Goal: Task Accomplishment & Management: Manage account settings

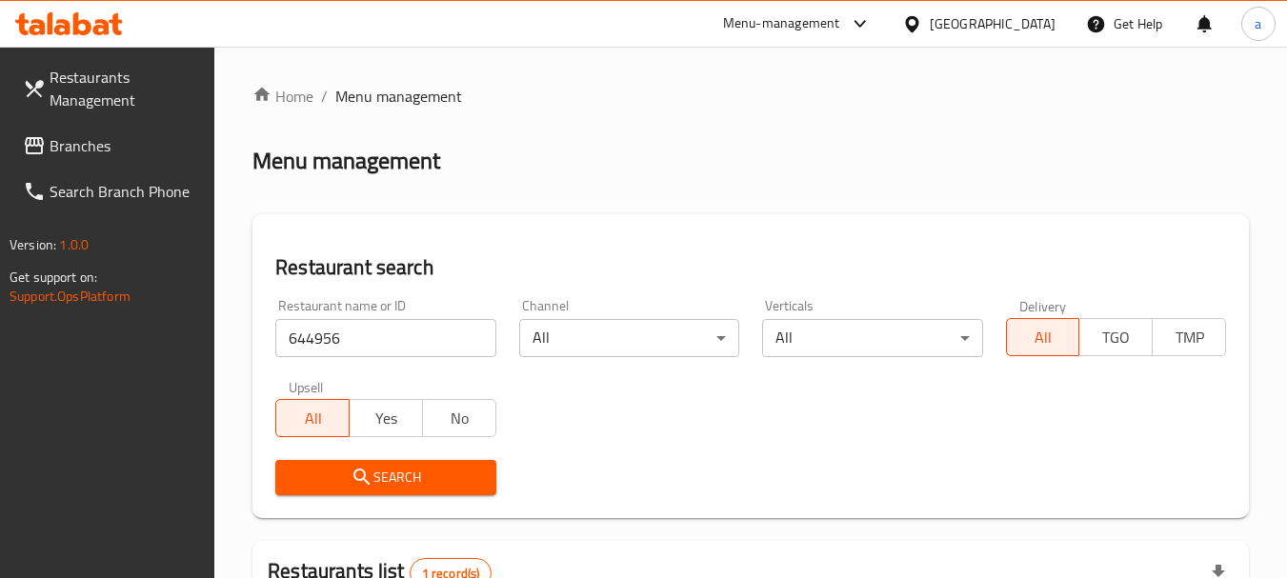
scroll to position [81, 0]
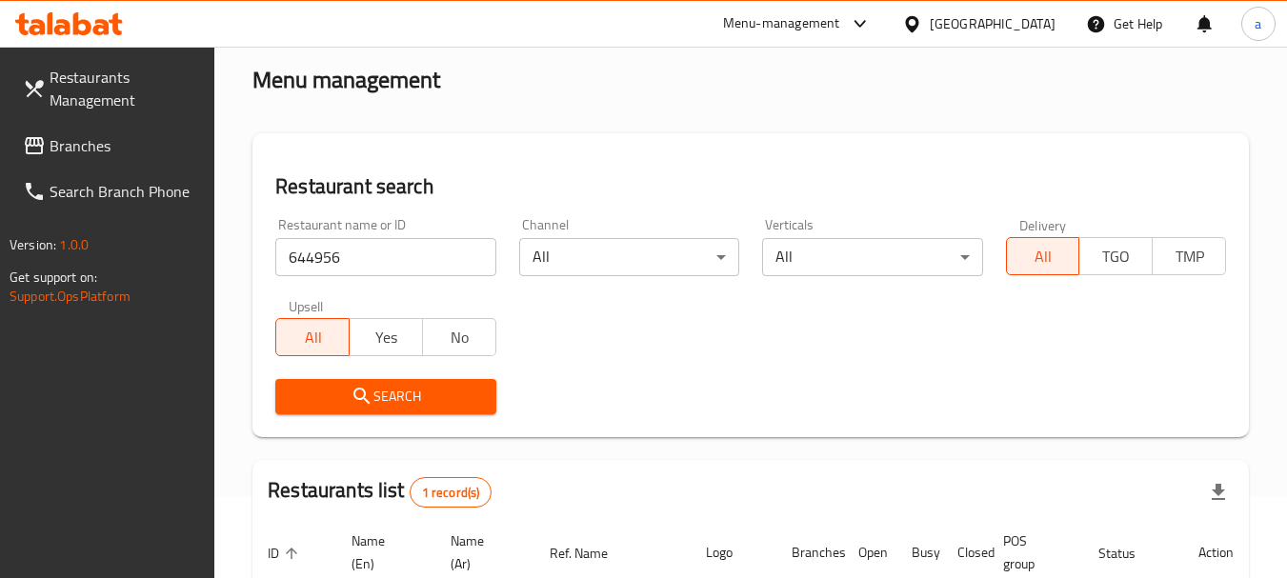
click at [43, 148] on icon at bounding box center [34, 145] width 19 height 17
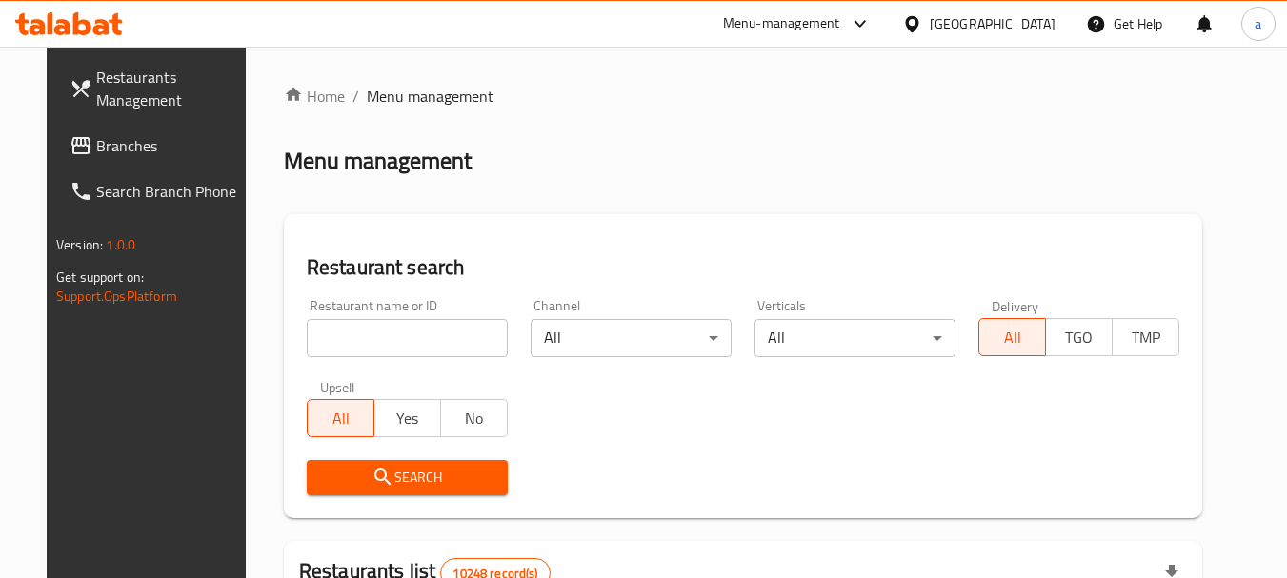
drag, startPoint x: 81, startPoint y: 139, endPoint x: 68, endPoint y: 141, distance: 13.5
click at [96, 139] on span "Branches" at bounding box center [171, 145] width 150 height 23
